Goal: Task Accomplishment & Management: Use online tool/utility

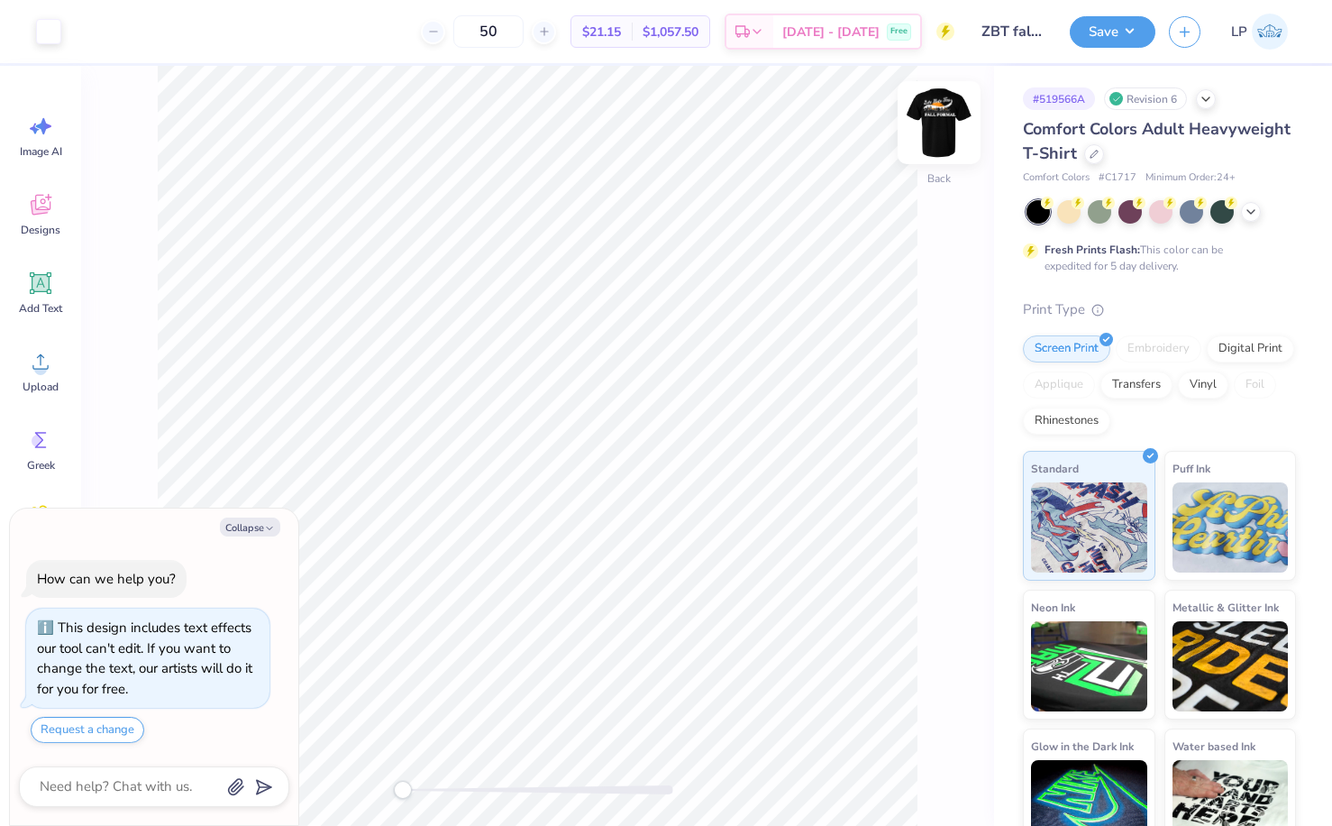
click at [936, 128] on img at bounding box center [939, 123] width 72 height 72
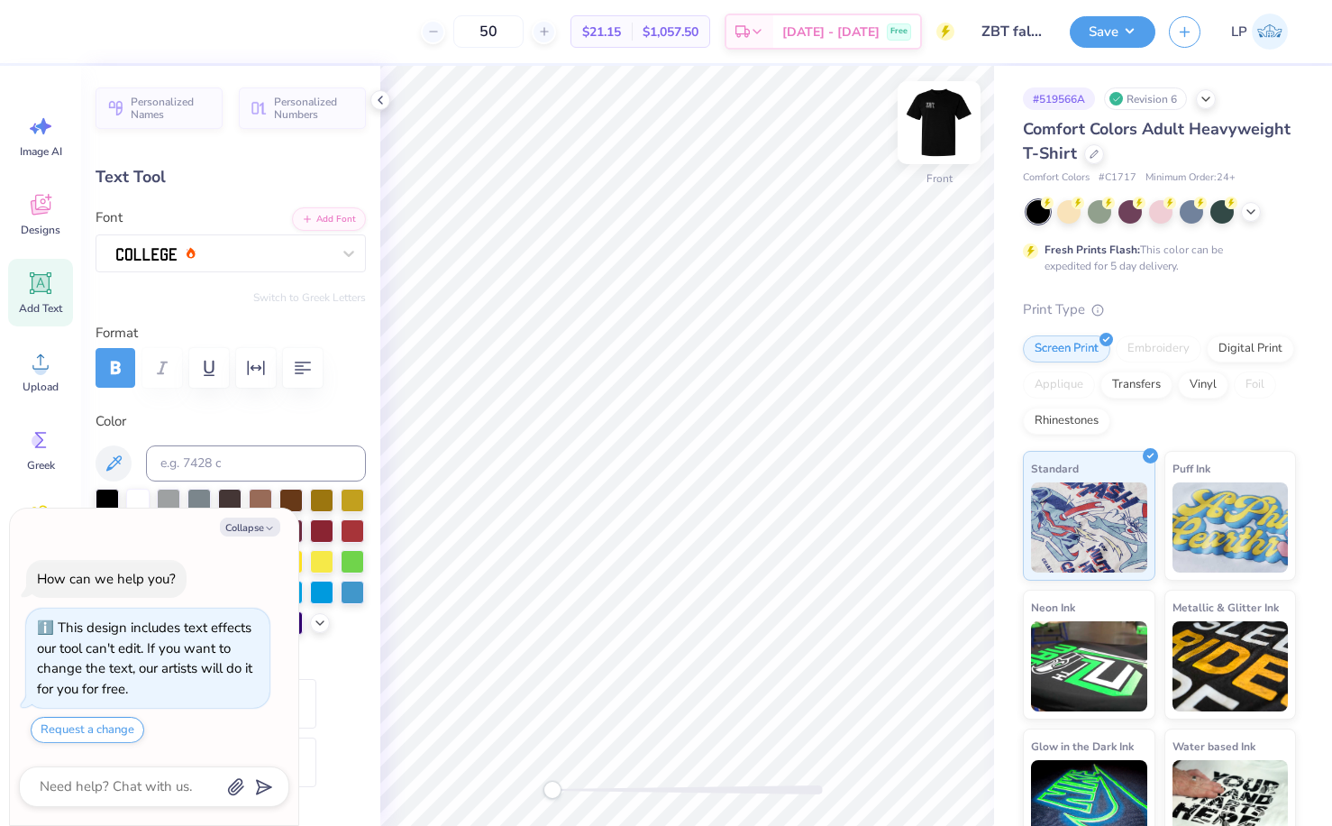
type textarea "x"
type input "11.25"
type input "1.14"
type input "9.95"
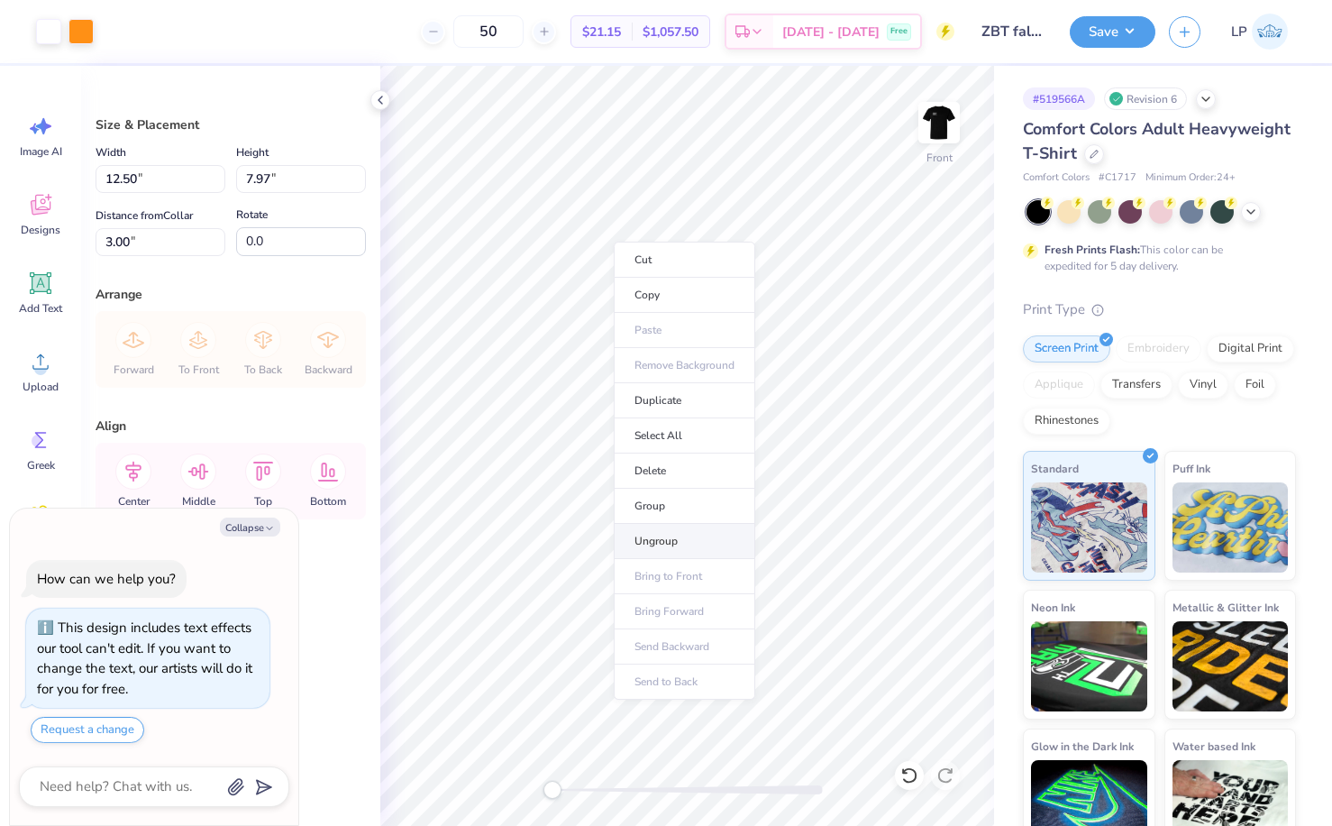
click at [650, 529] on li "Ungroup" at bounding box center [685, 541] width 142 height 35
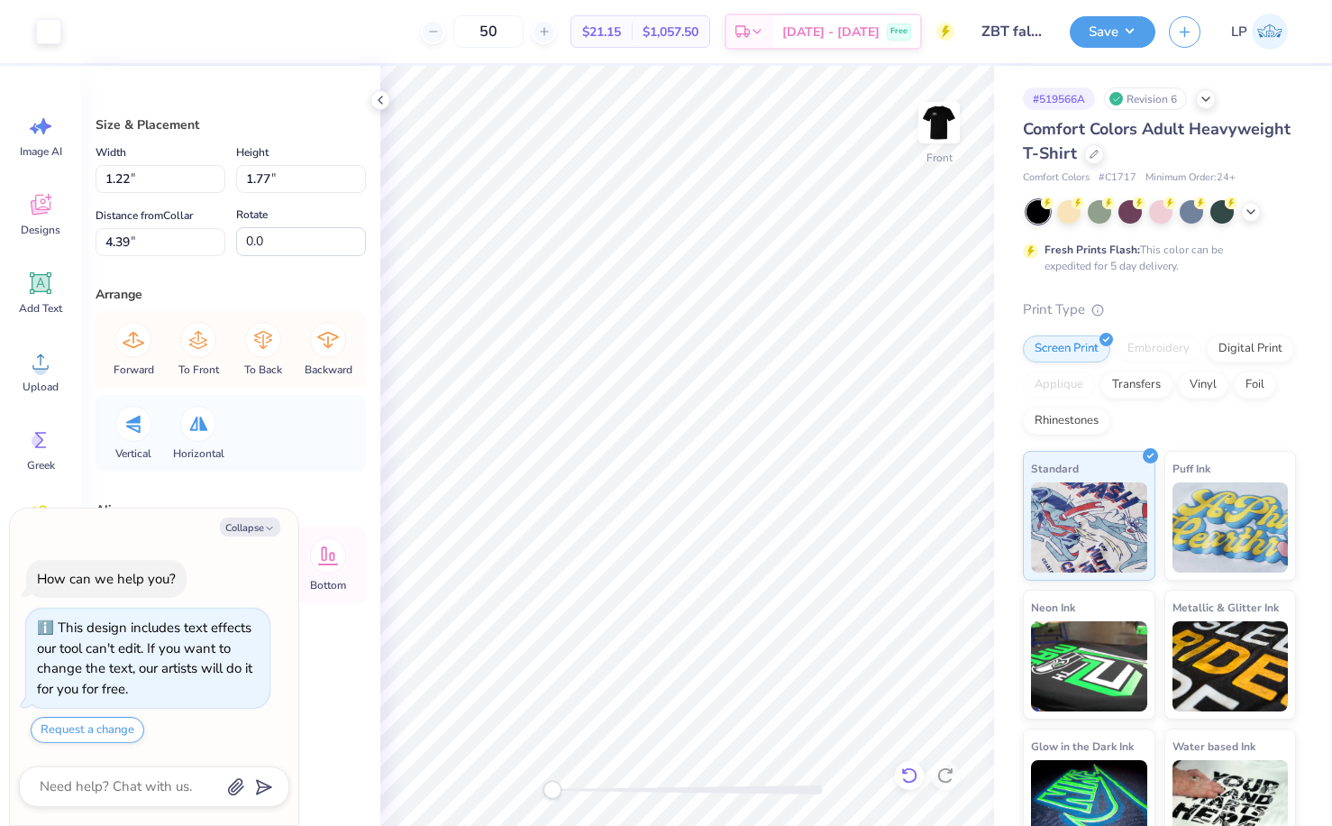
click at [912, 767] on icon at bounding box center [909, 775] width 18 height 18
type textarea "x"
type input "3.40"
type textarea "x"
type input "3.79"
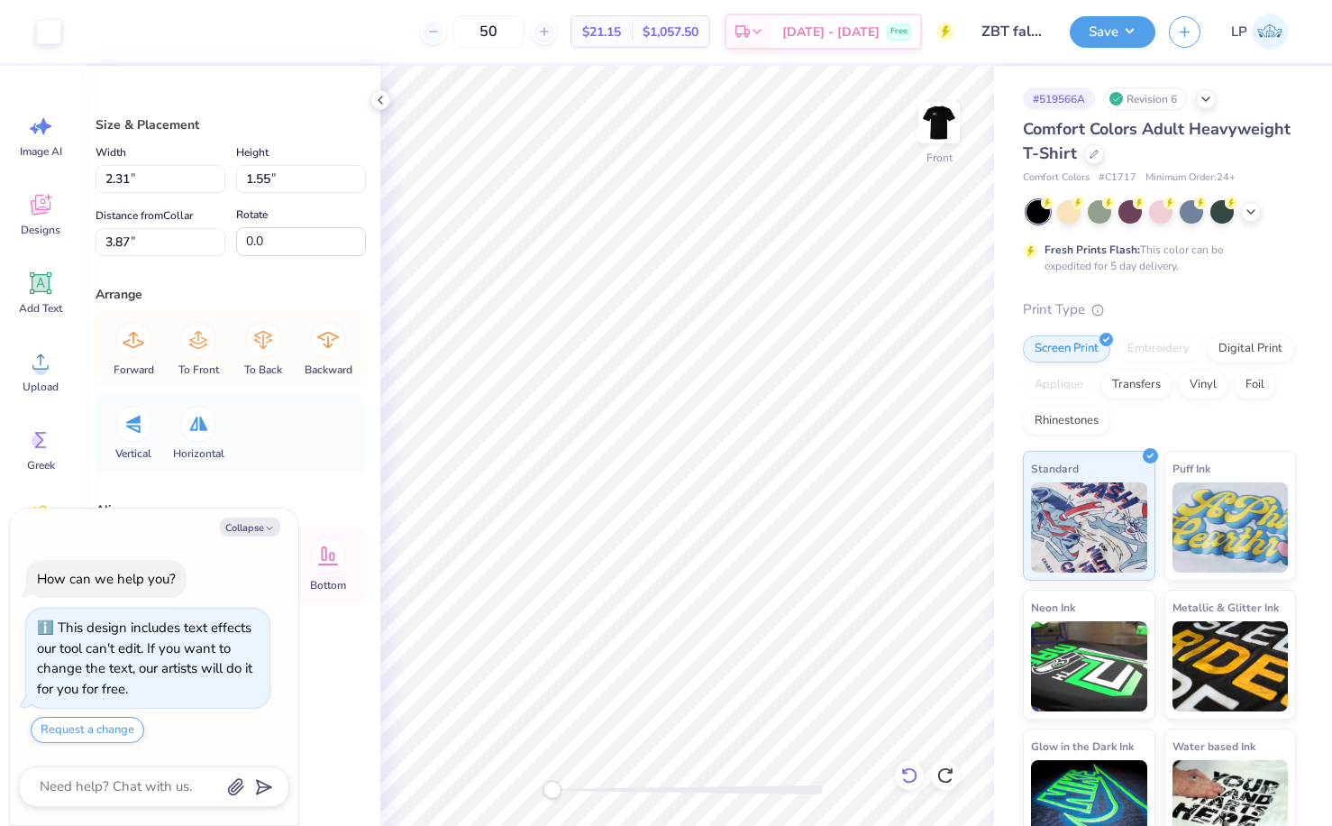
type input "1.83"
type input "3.81"
type textarea "x"
type input "12.50"
type input "5.93"
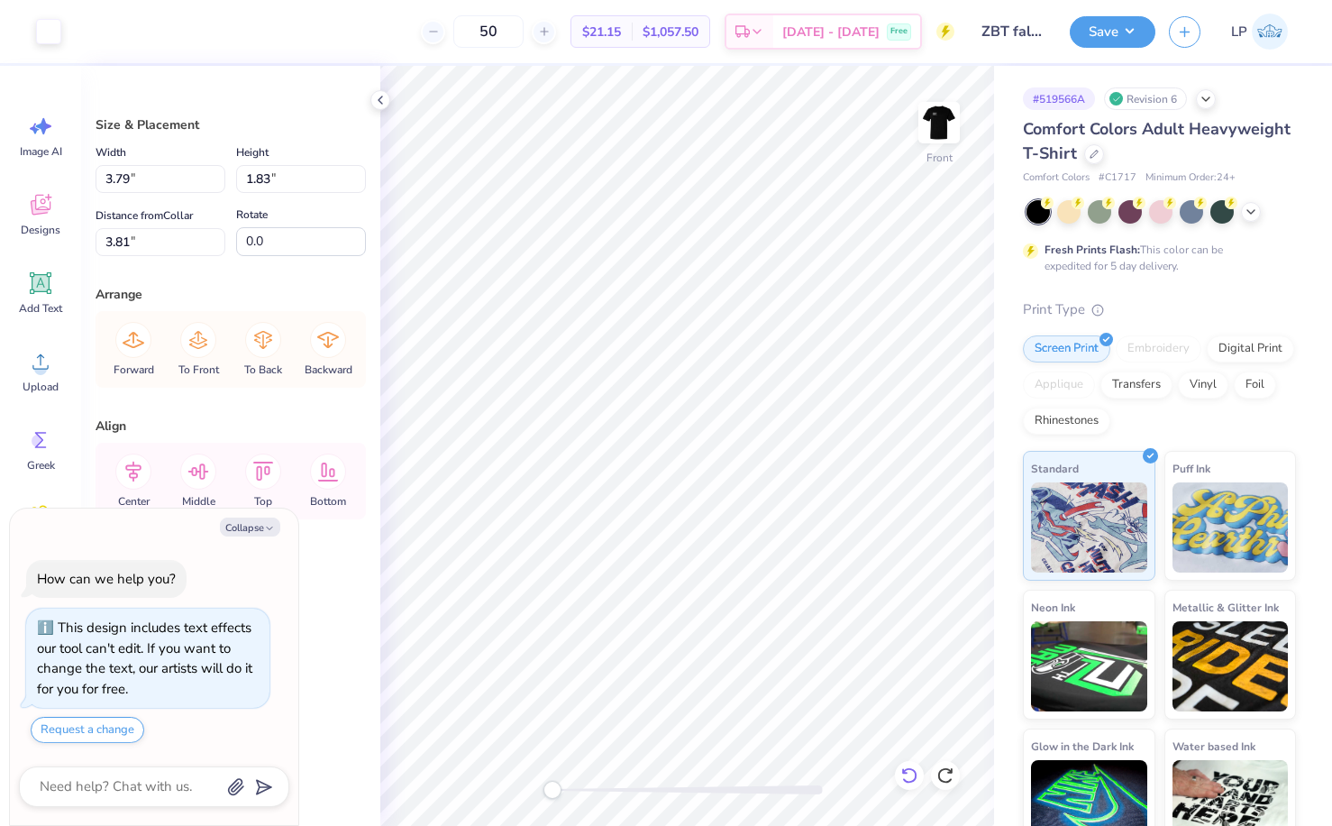
type input "3.00"
type textarea "x"
type input "3.35"
type textarea "x"
type input "12.72"
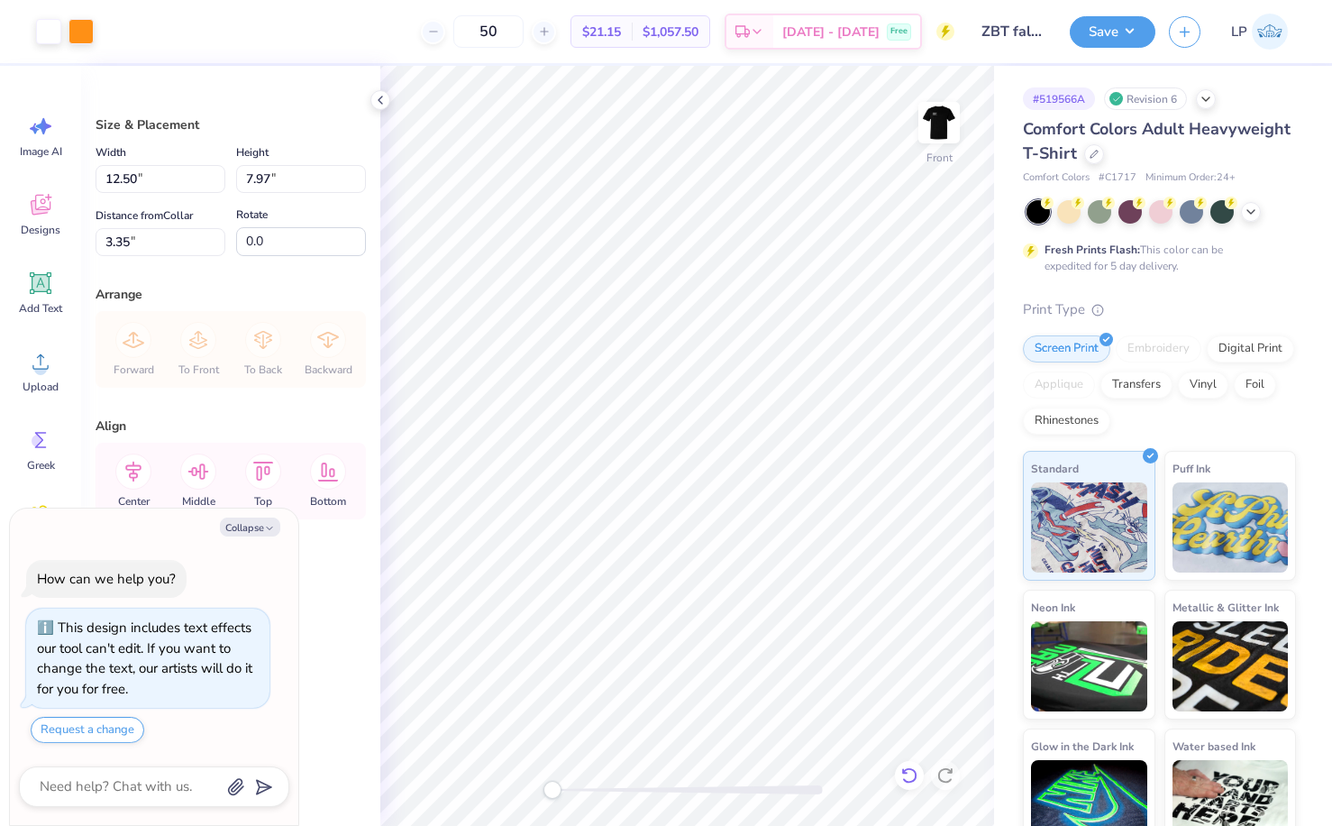
type input "8.11"
type input "3.21"
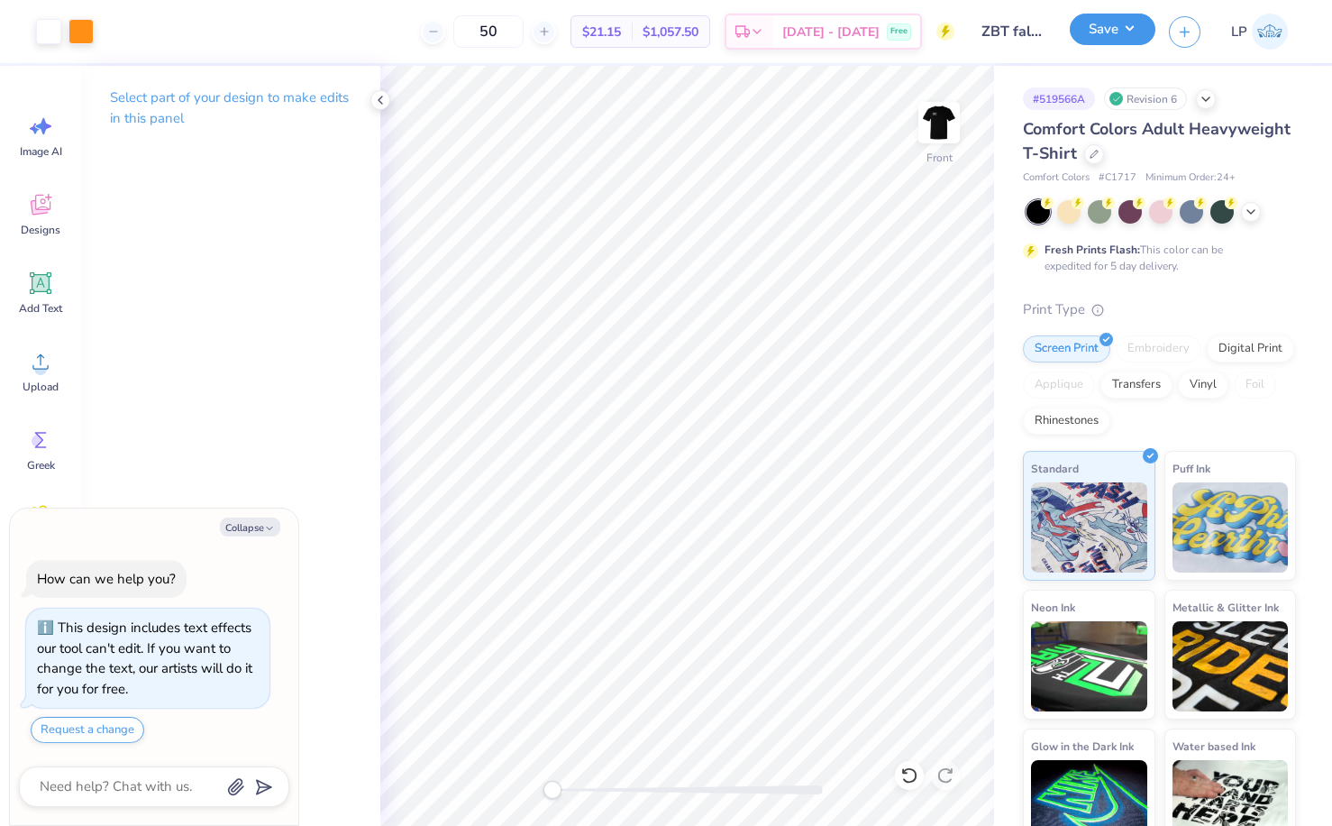
click at [1124, 23] on button "Save" at bounding box center [1113, 30] width 86 height 32
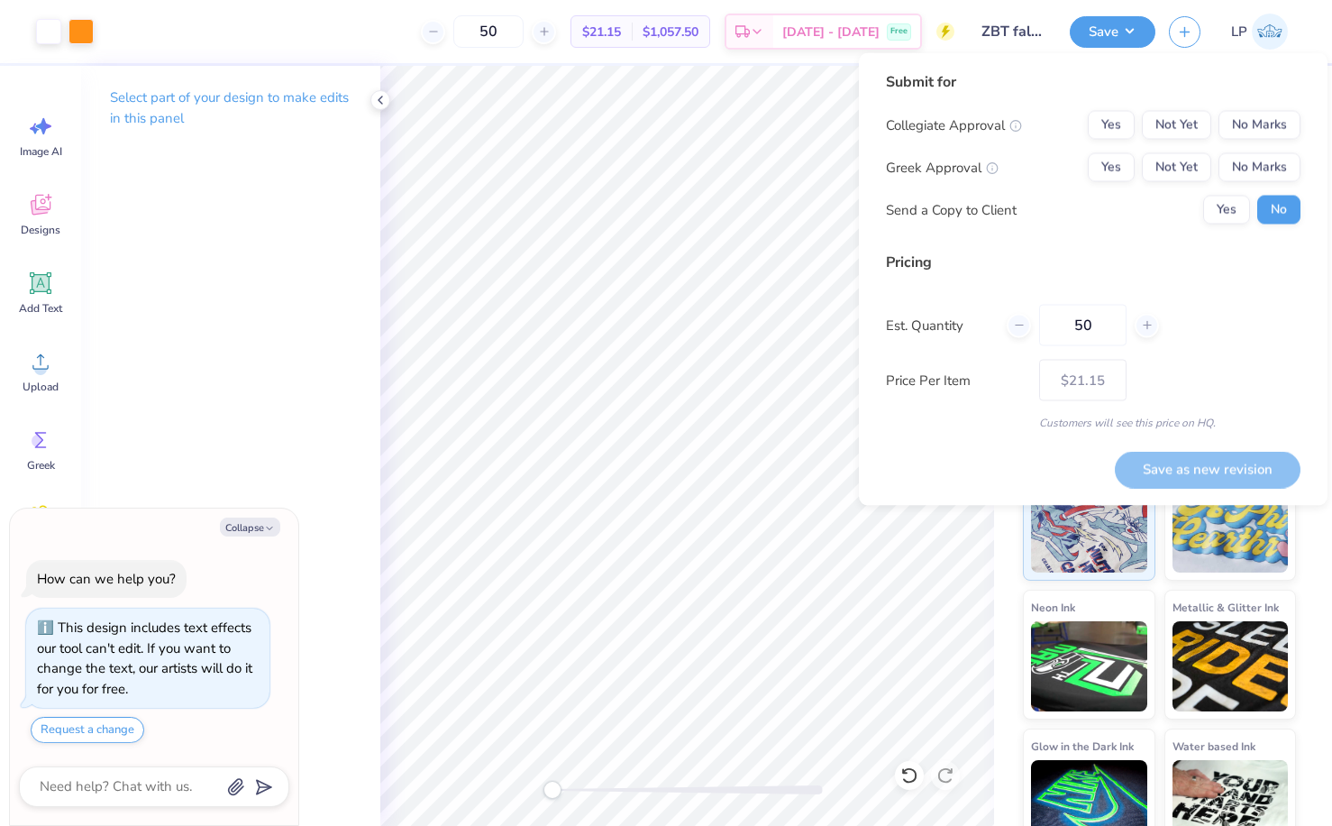
click at [1242, 109] on div "Submit for Collegiate Approval Yes Not Yet No Marks Greek Approval Yes Not Yet …" at bounding box center [1093, 154] width 415 height 167
click at [1242, 120] on button "No Marks" at bounding box center [1260, 125] width 82 height 29
click at [1112, 170] on button "Yes" at bounding box center [1111, 167] width 47 height 29
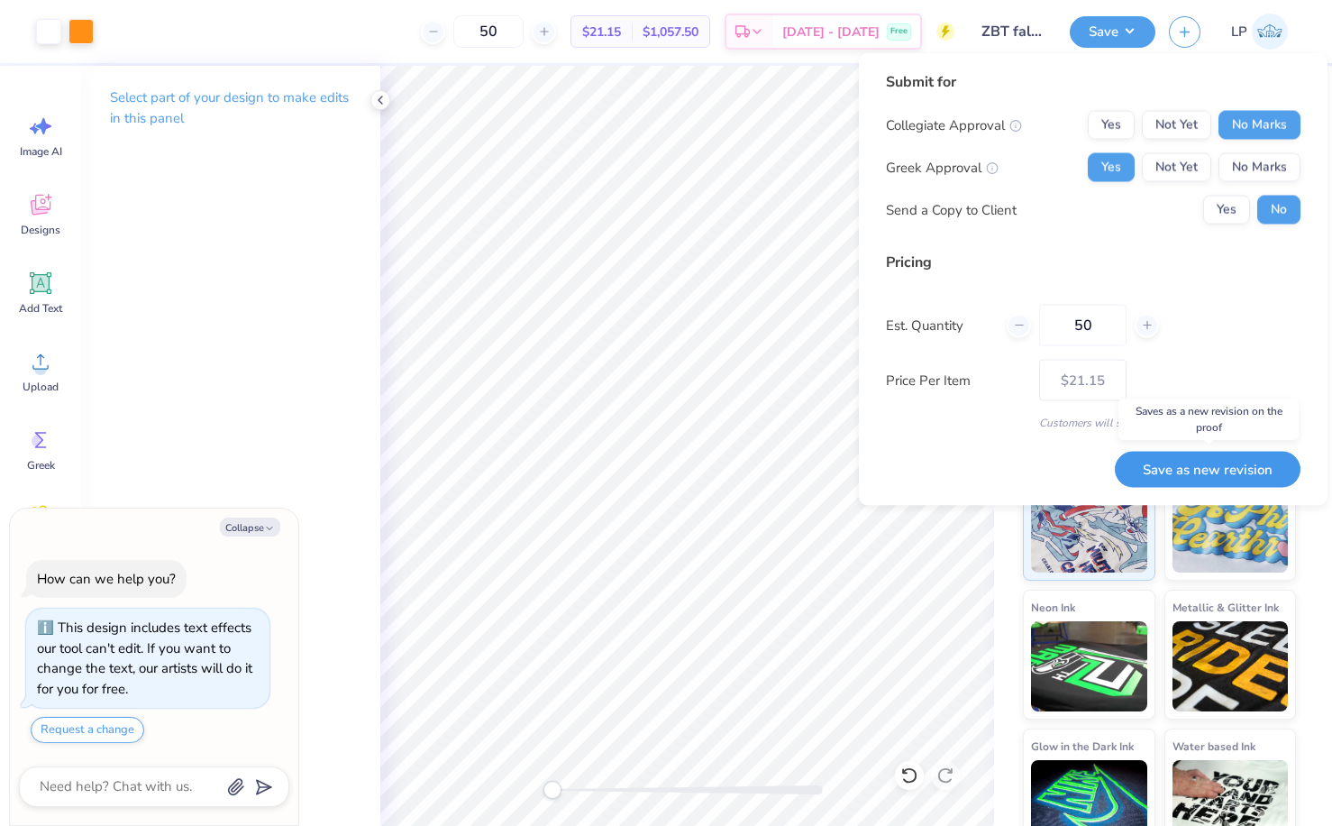
click at [1223, 474] on button "Save as new revision" at bounding box center [1208, 469] width 186 height 37
type textarea "x"
type input "– –"
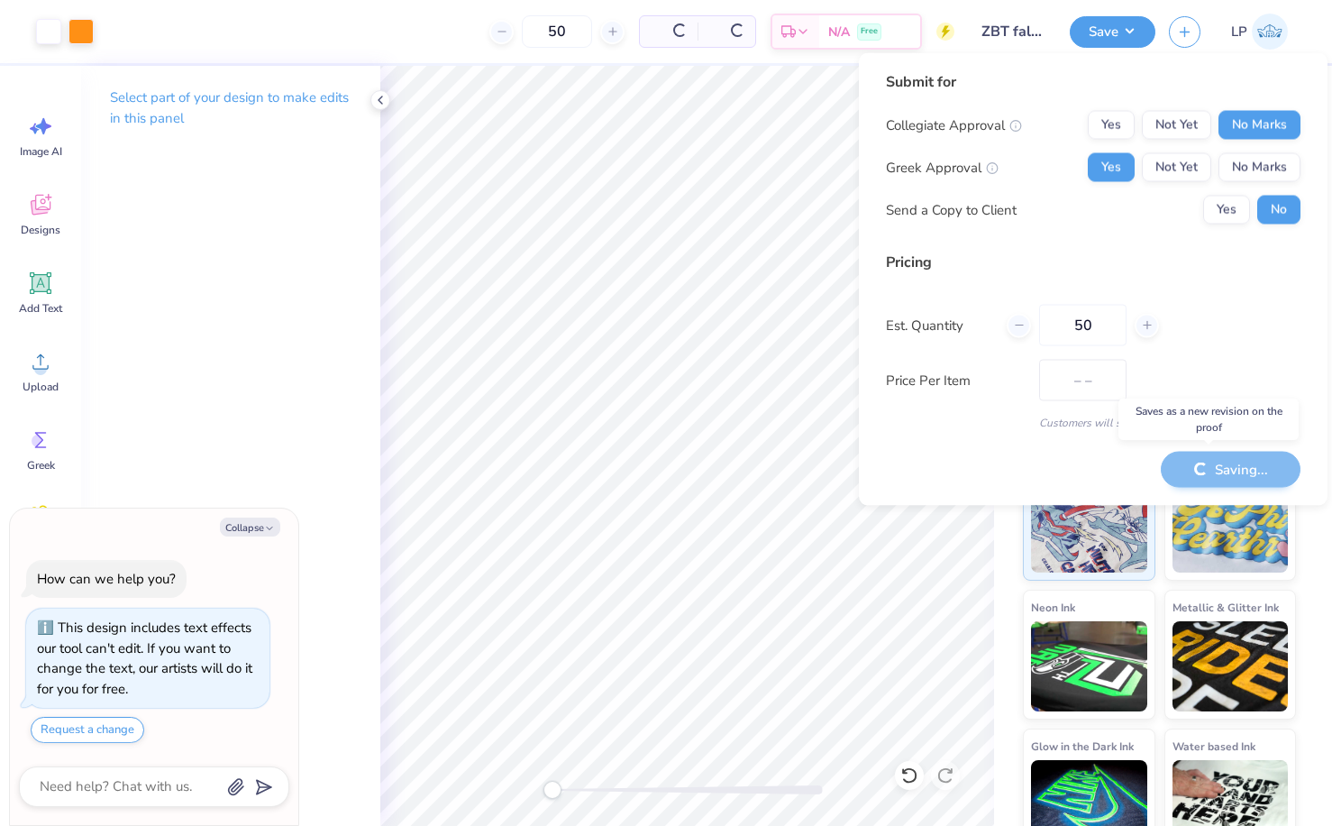
type textarea "x"
type input "$21.15"
type textarea "x"
